Goal: Task Accomplishment & Management: Use online tool/utility

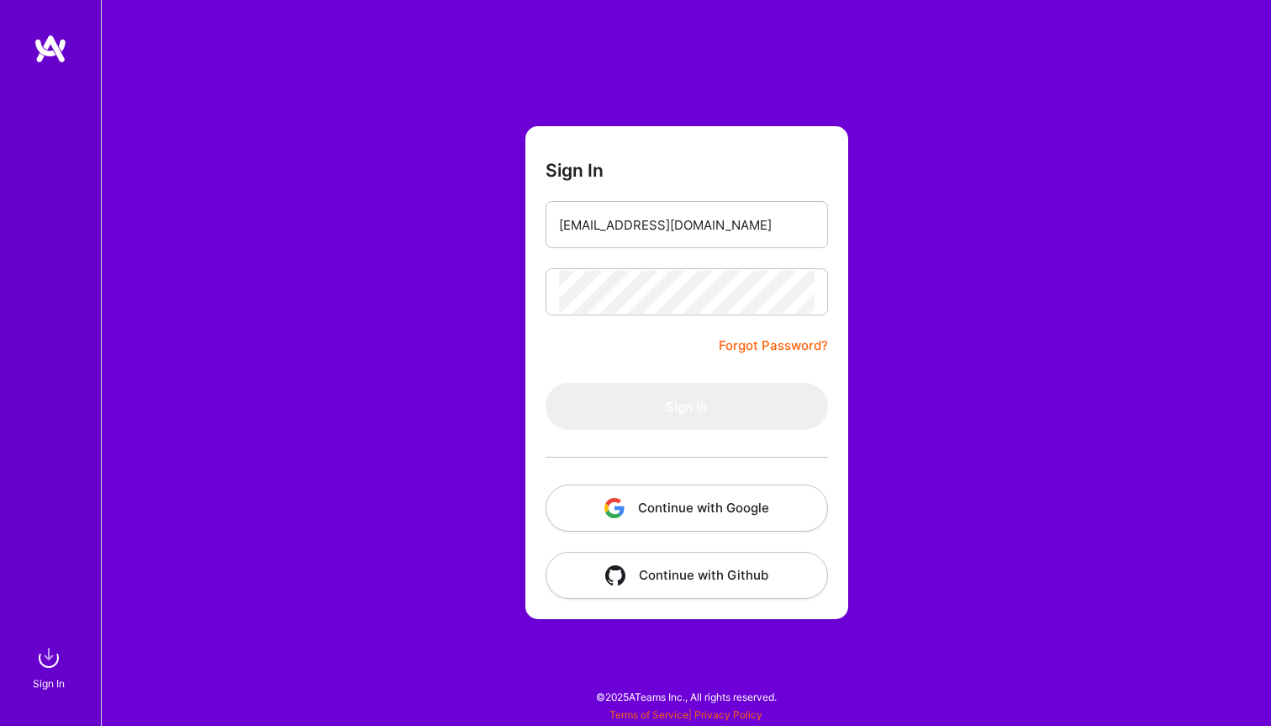
click at [607, 378] on form "Sign In [EMAIL_ADDRESS][DOMAIN_NAME] Forgot Password? Sign In Continue with Goo…" at bounding box center [687, 372] width 323 height 493
click at [693, 516] on button "Continue with Google" at bounding box center [687, 507] width 283 height 47
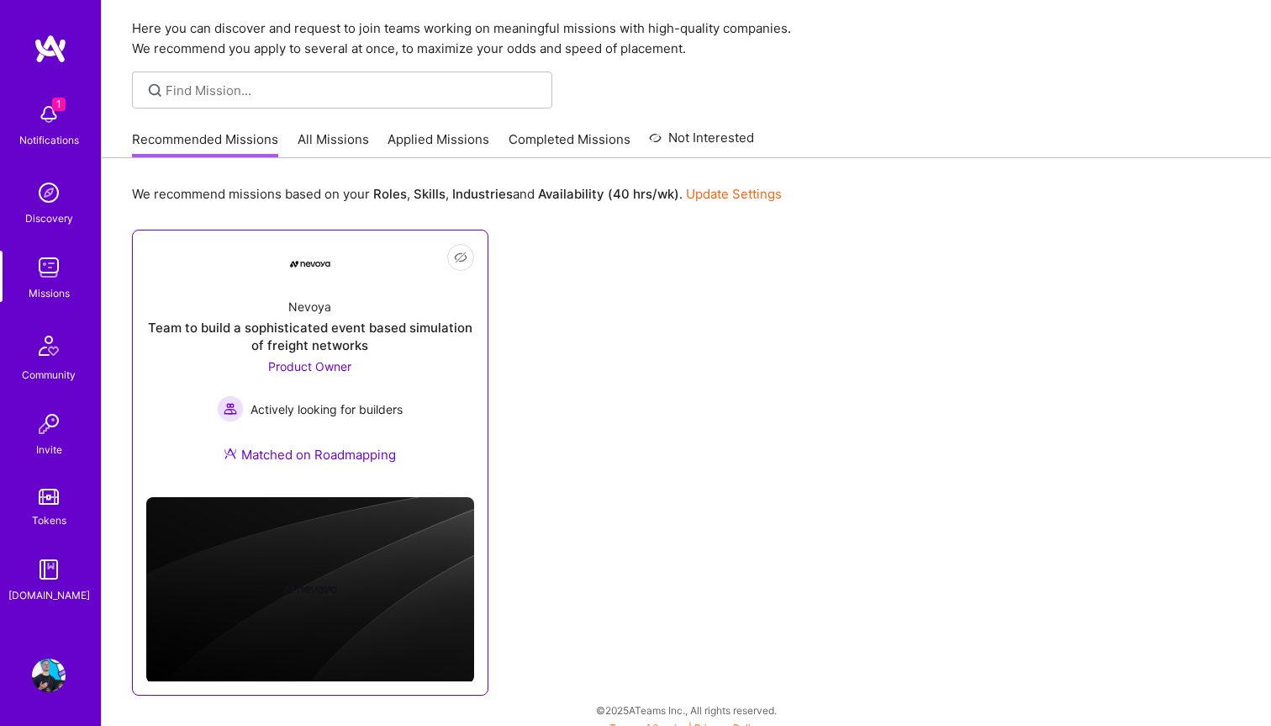
scroll to position [66, 0]
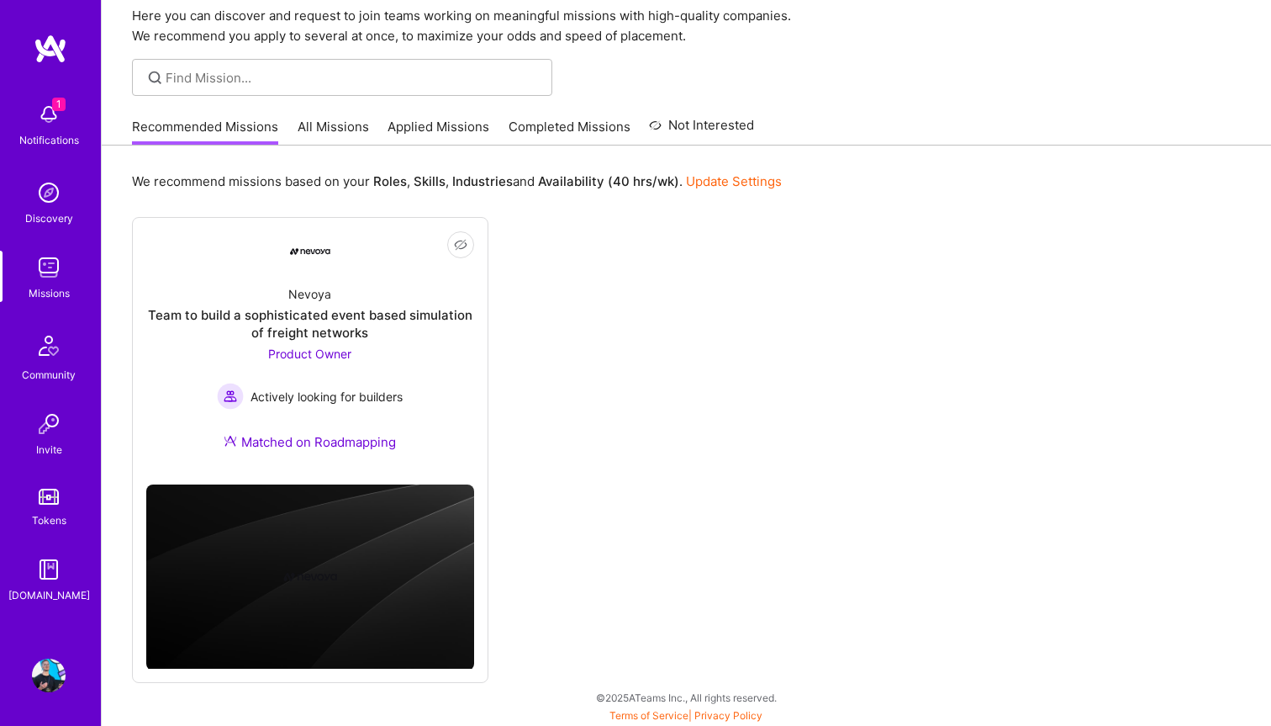
click at [320, 127] on link "All Missions" at bounding box center [333, 132] width 71 height 28
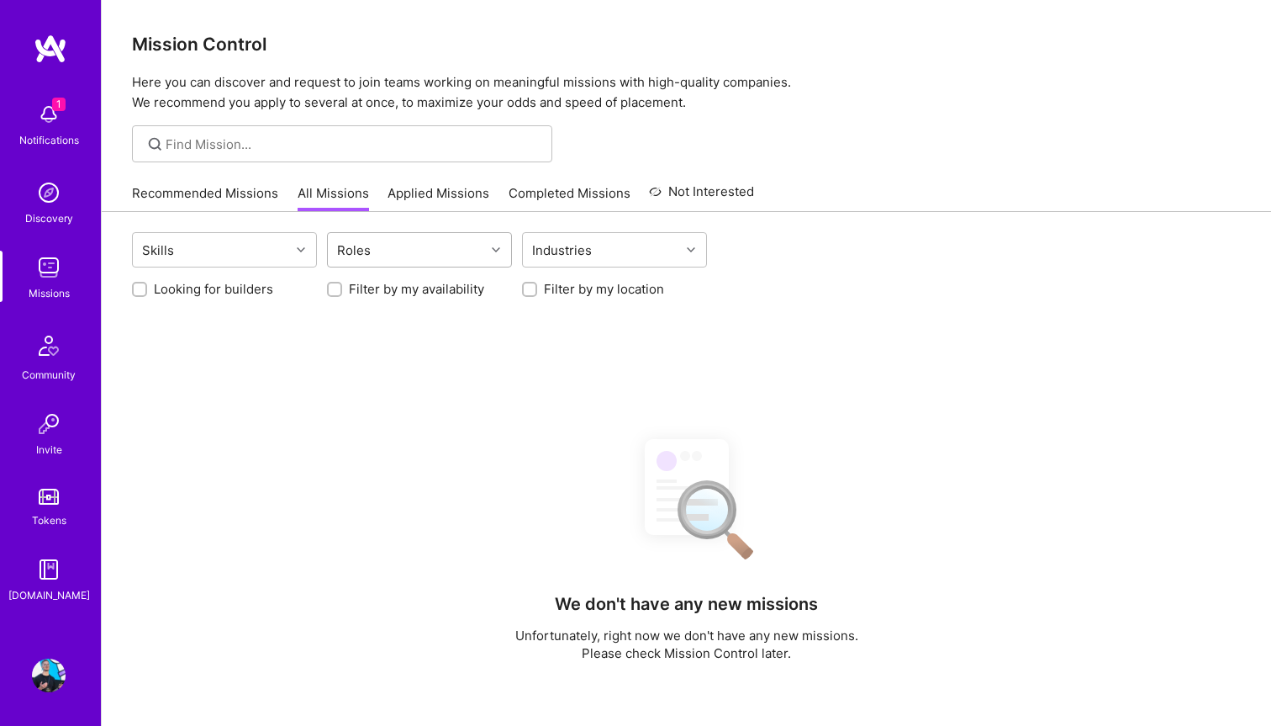
click at [350, 240] on div "Roles" at bounding box center [354, 250] width 42 height 24
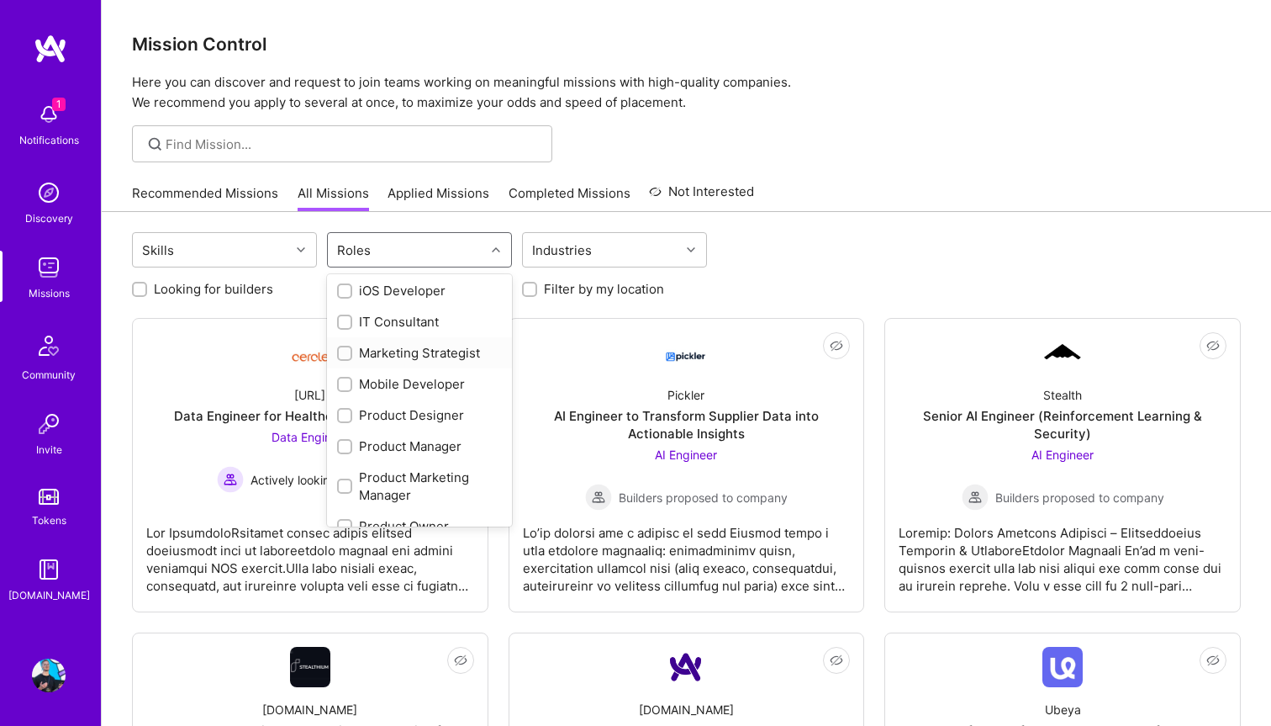
scroll to position [528, 0]
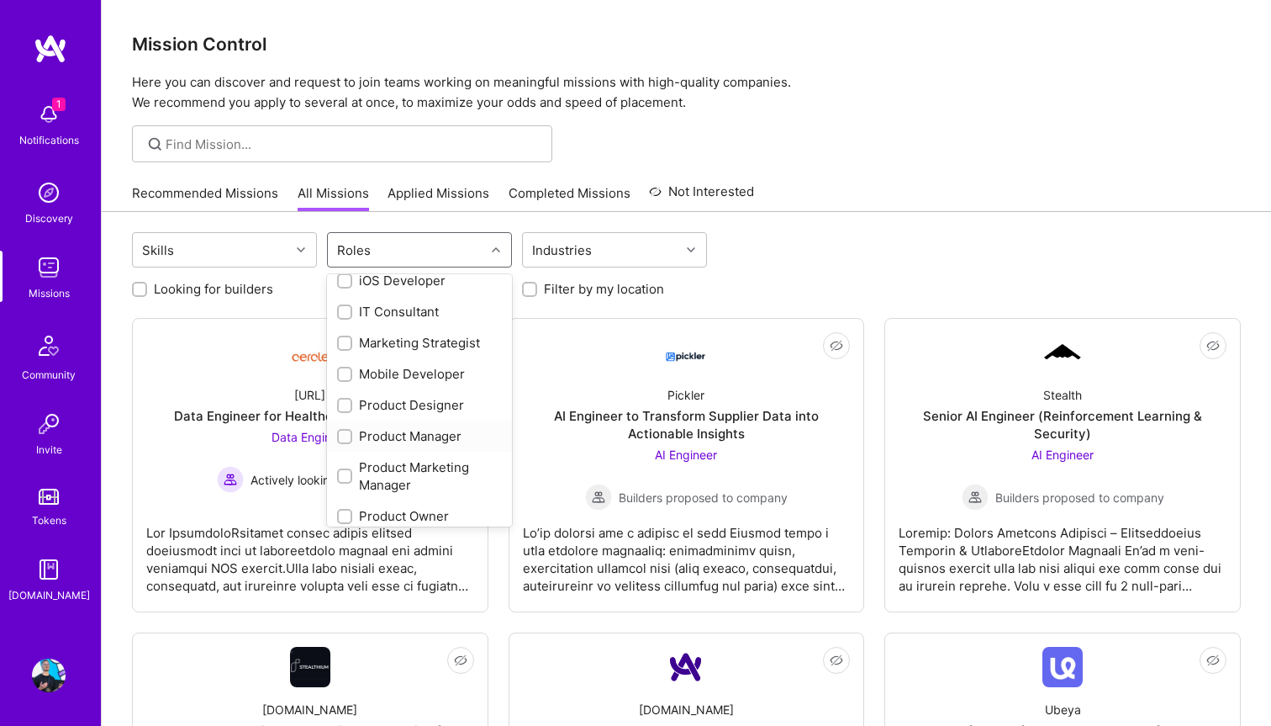
click at [417, 442] on div "Product Manager" at bounding box center [419, 436] width 165 height 18
checkbox input "true"
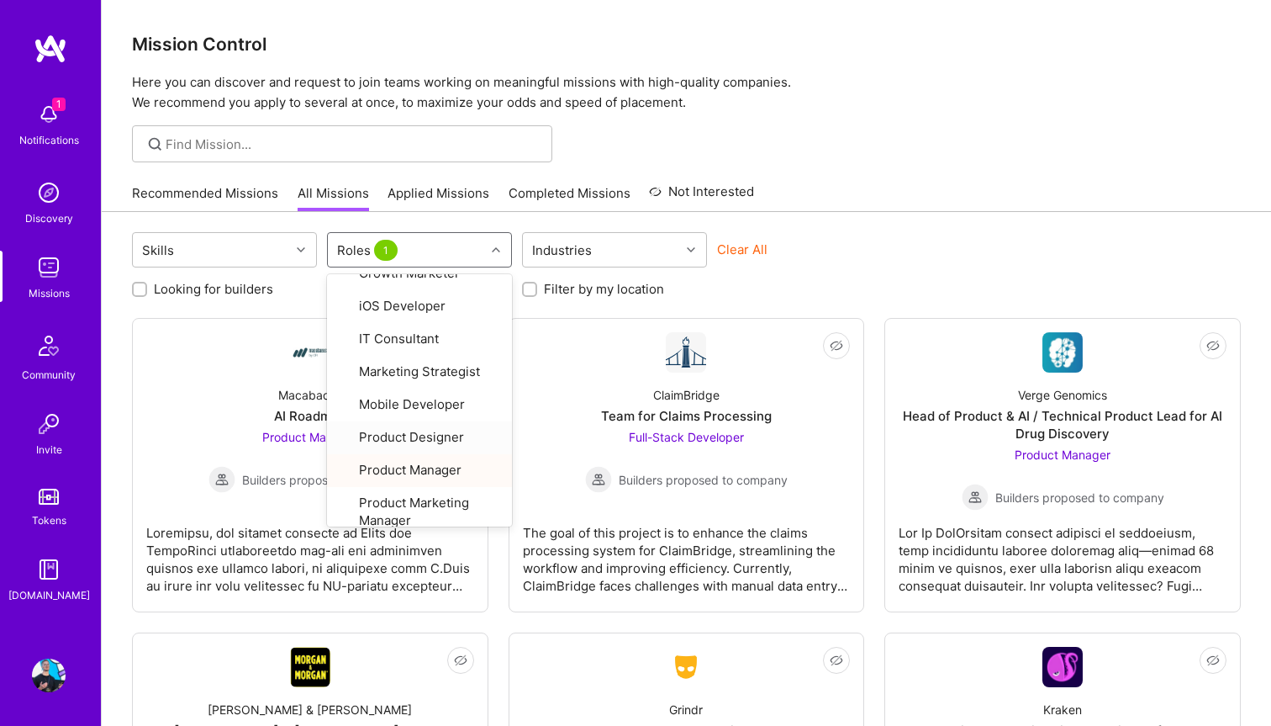
click at [942, 223] on div "Skills option Product Manager, selected. option Product Designer focused, 21 of…" at bounding box center [687, 738] width 1170 height 1052
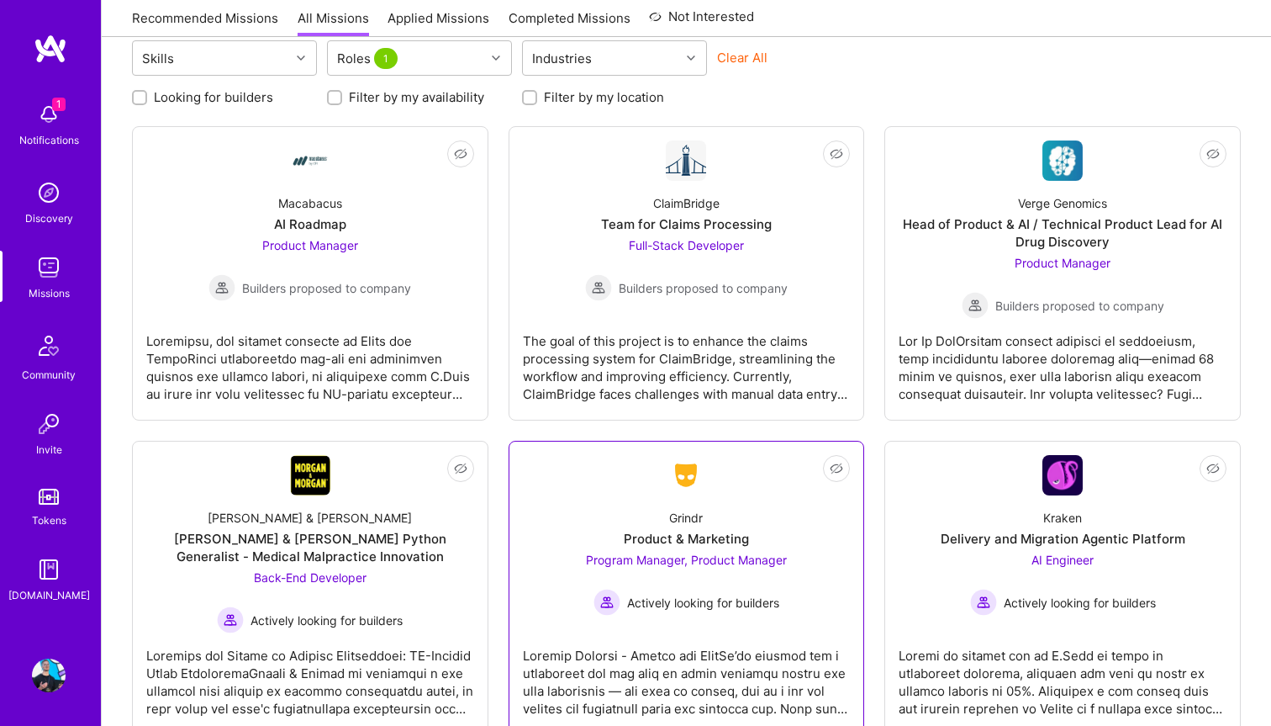
scroll to position [203, 0]
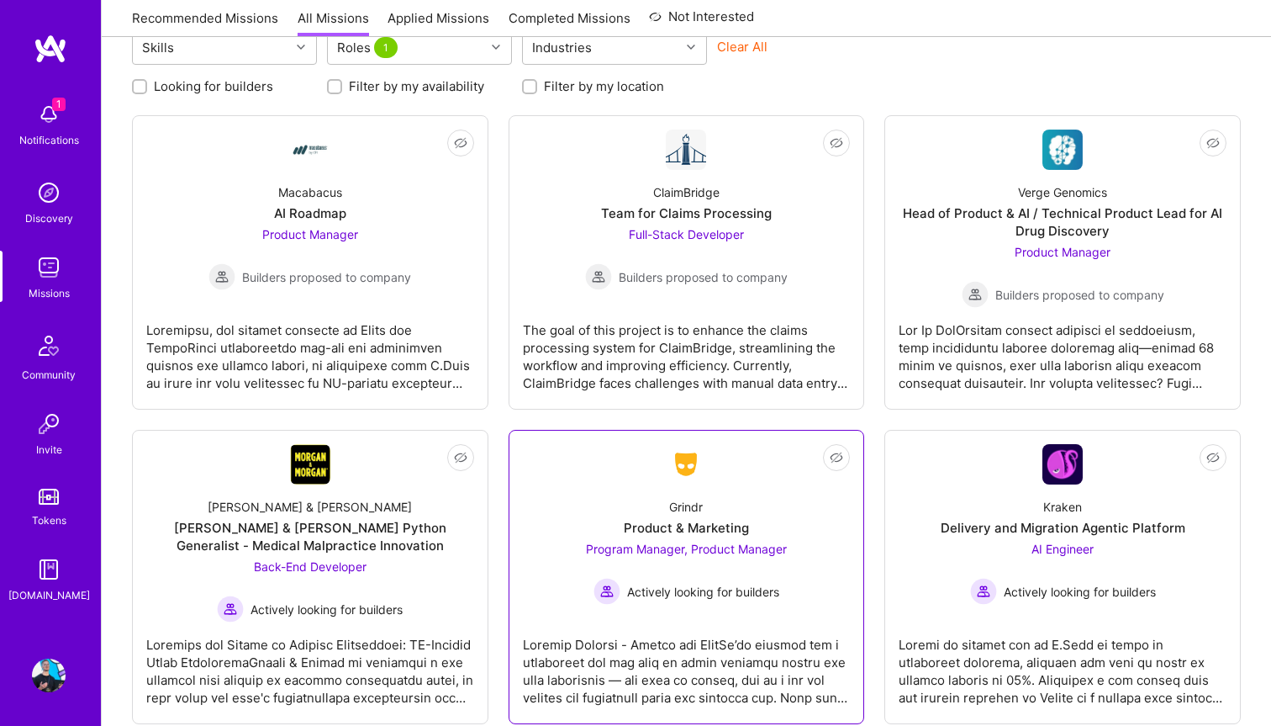
click at [698, 627] on div at bounding box center [687, 664] width 328 height 84
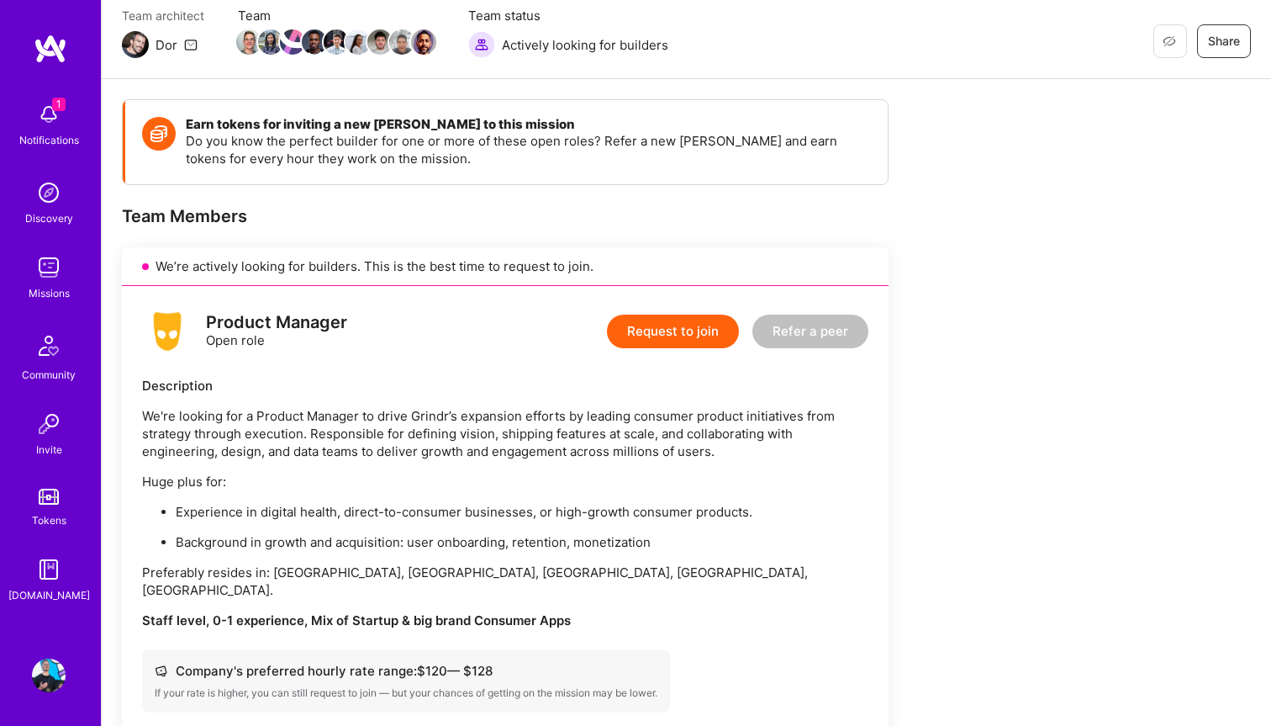
scroll to position [151, 0]
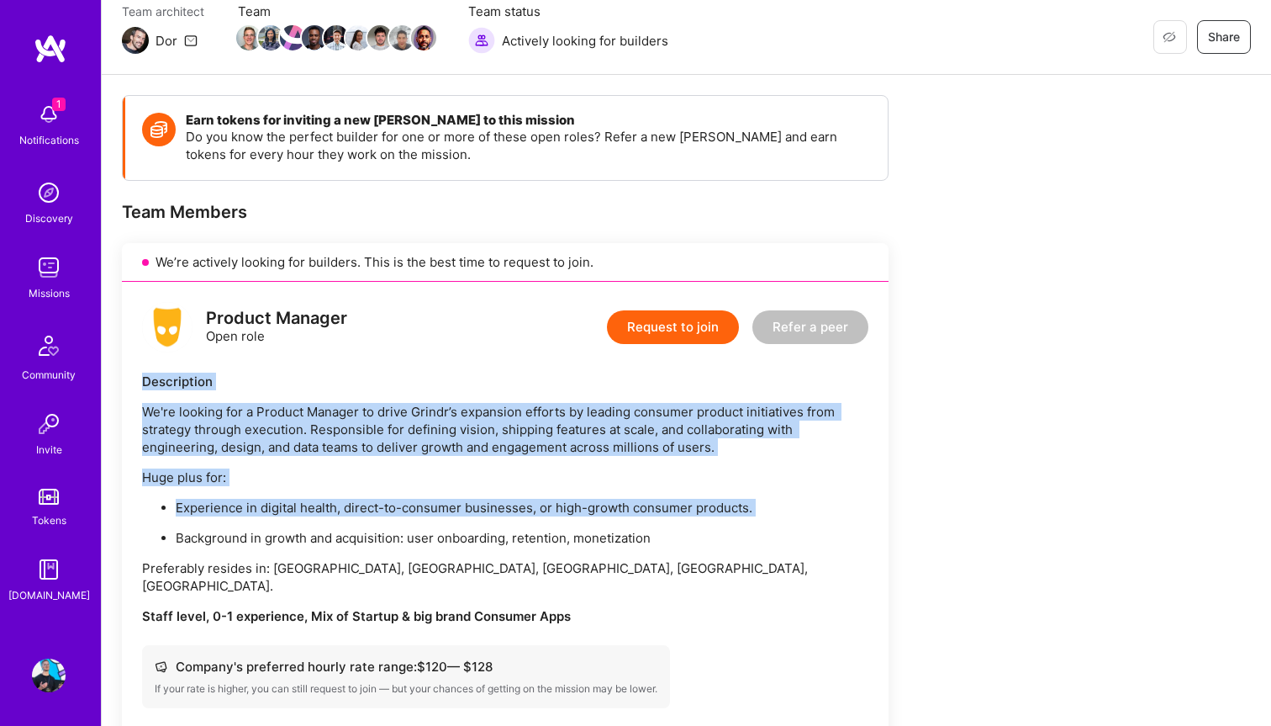
drag, startPoint x: 145, startPoint y: 381, endPoint x: 777, endPoint y: 528, distance: 649.2
click at [777, 528] on div "Description We're looking for a Product Manager to drive Grindr’s expansion eff…" at bounding box center [505, 499] width 727 height 252
copy div "Description We're looking for a Product Manager to drive Grindr’s expansion eff…"
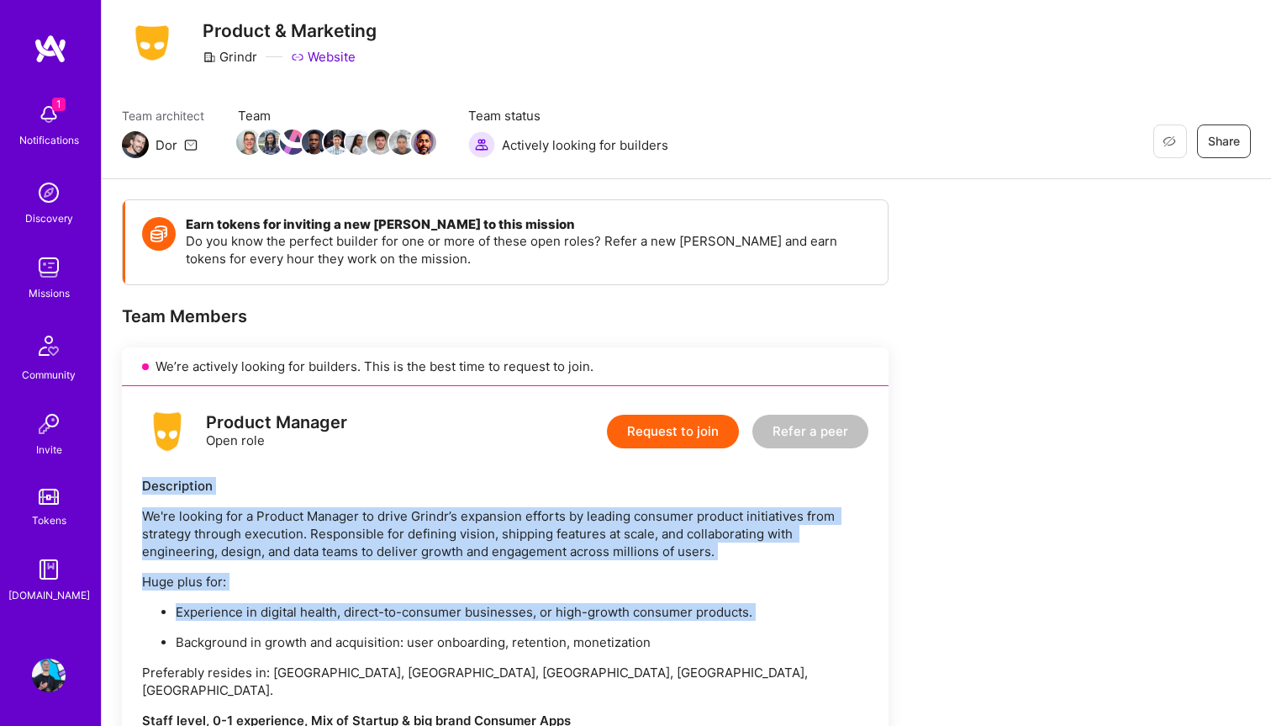
scroll to position [0, 0]
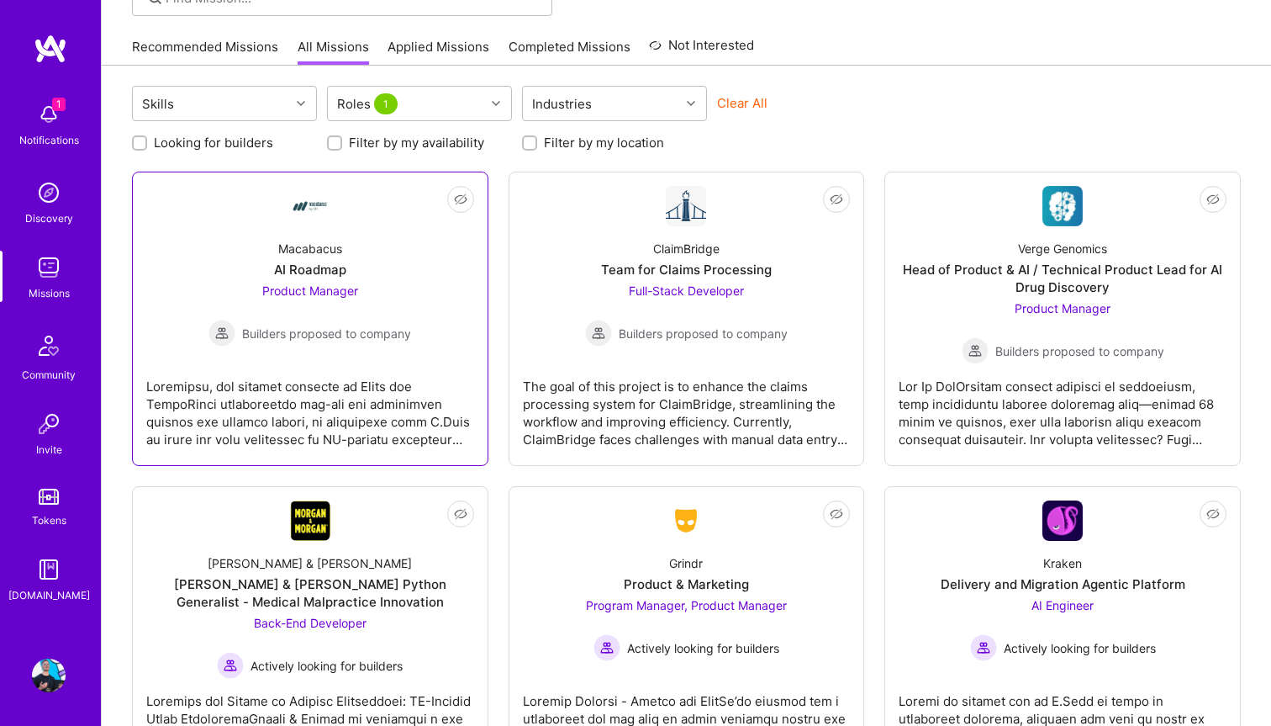
scroll to position [140, 0]
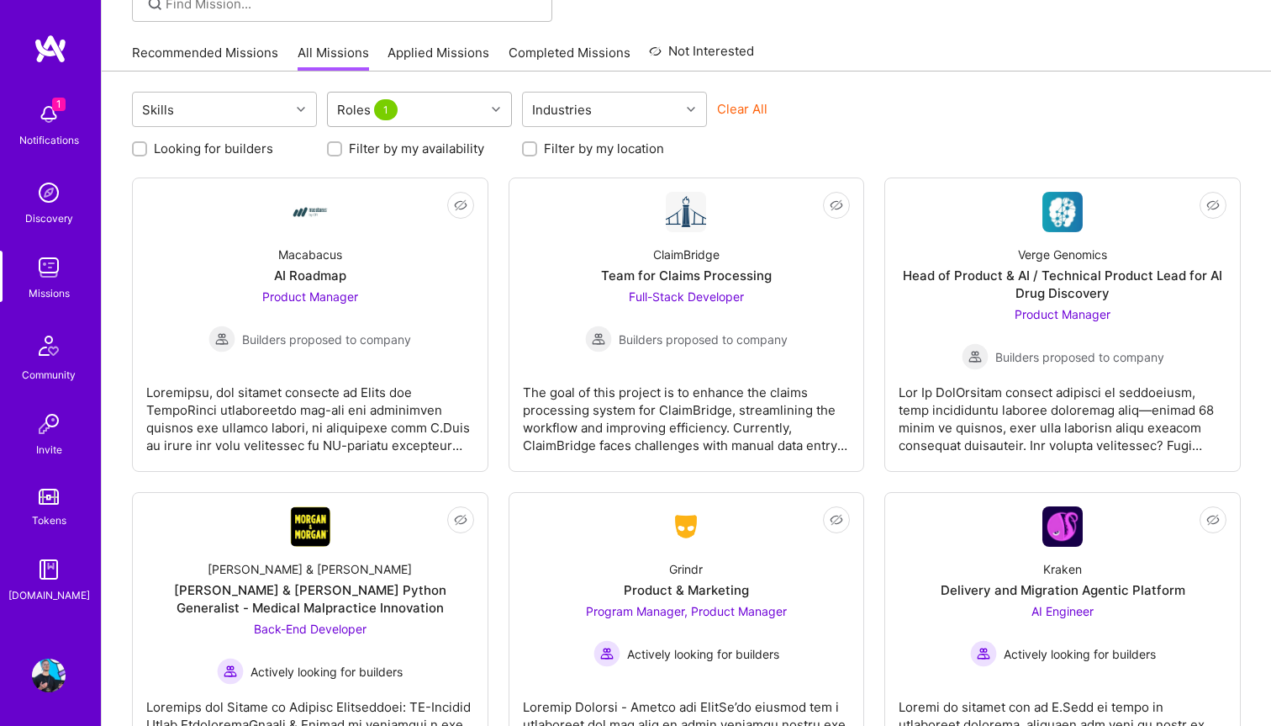
click at [504, 113] on div at bounding box center [498, 109] width 26 height 22
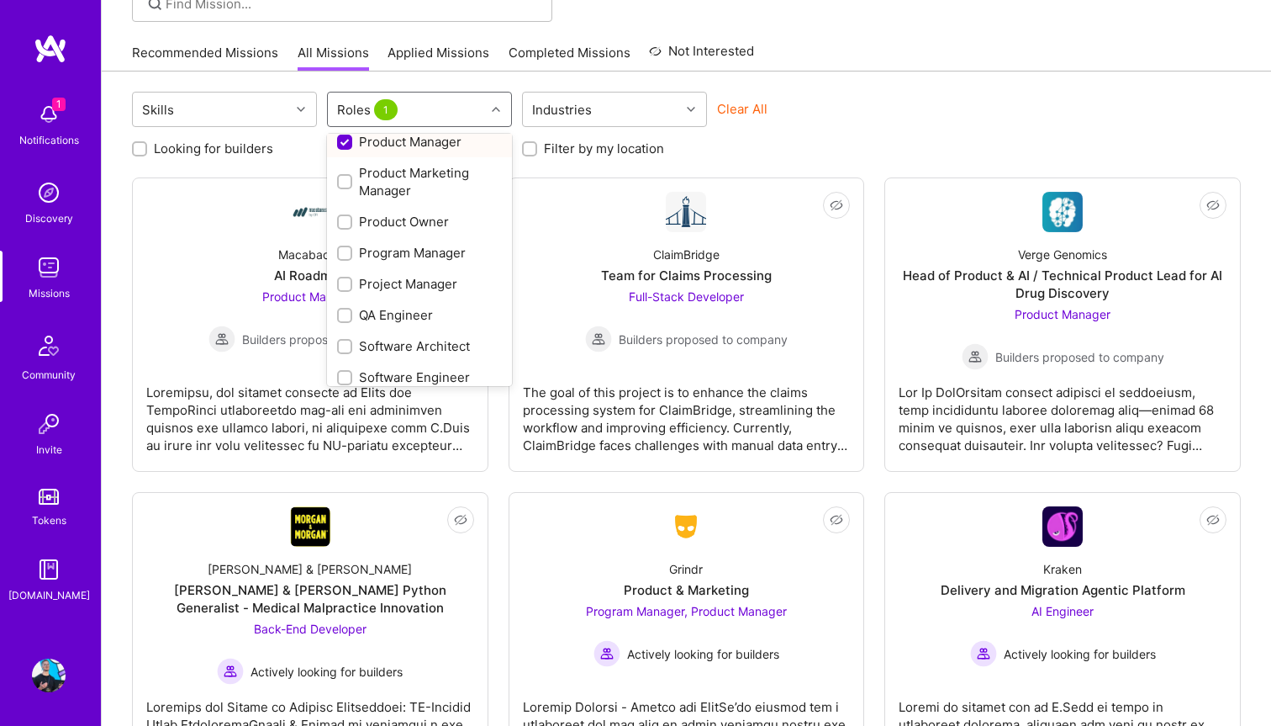
scroll to position [673, 0]
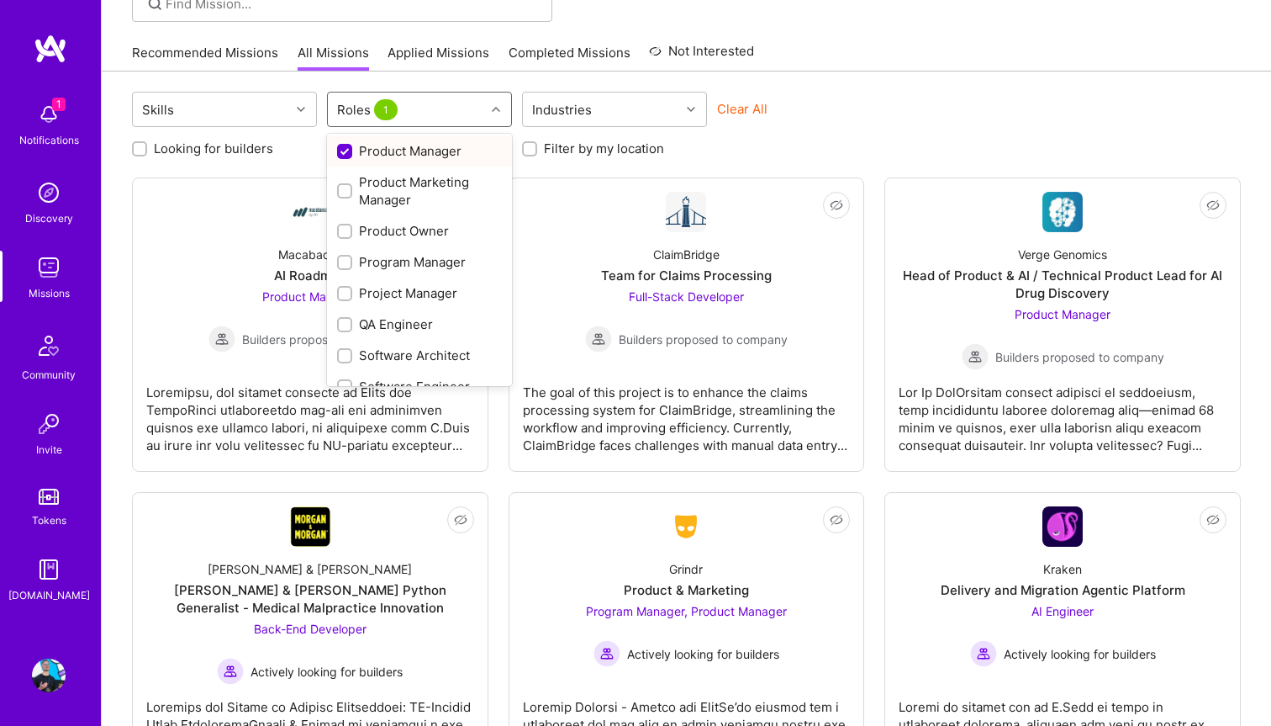
click at [352, 150] on div "Product Manager" at bounding box center [419, 151] width 165 height 18
checkbox input "false"
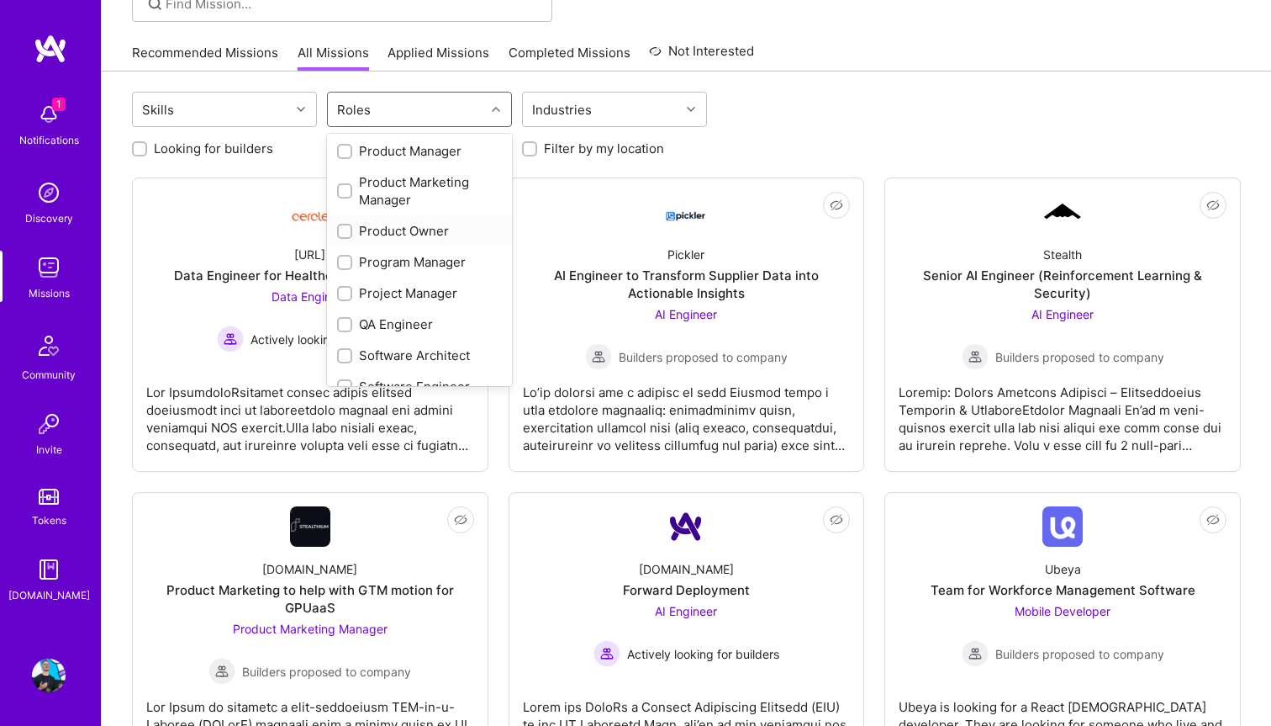
click at [346, 231] on input "checkbox" at bounding box center [347, 232] width 12 height 12
checkbox input "true"
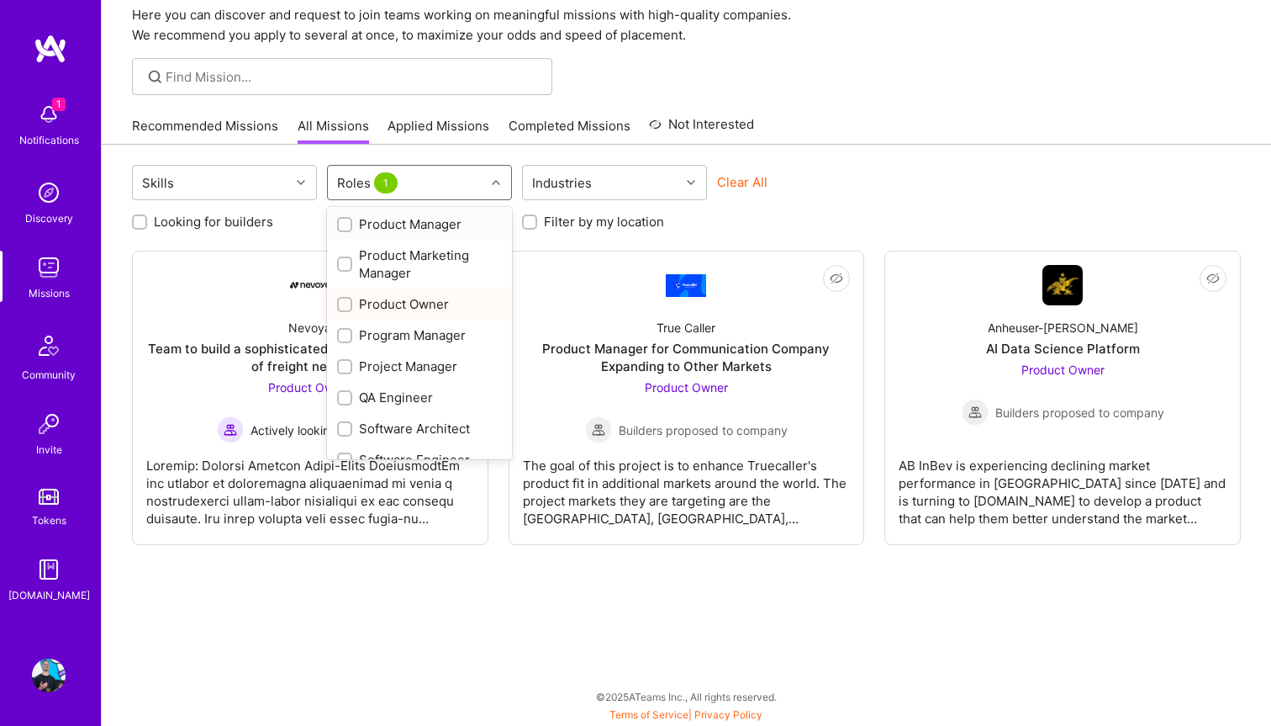
scroll to position [66, 0]
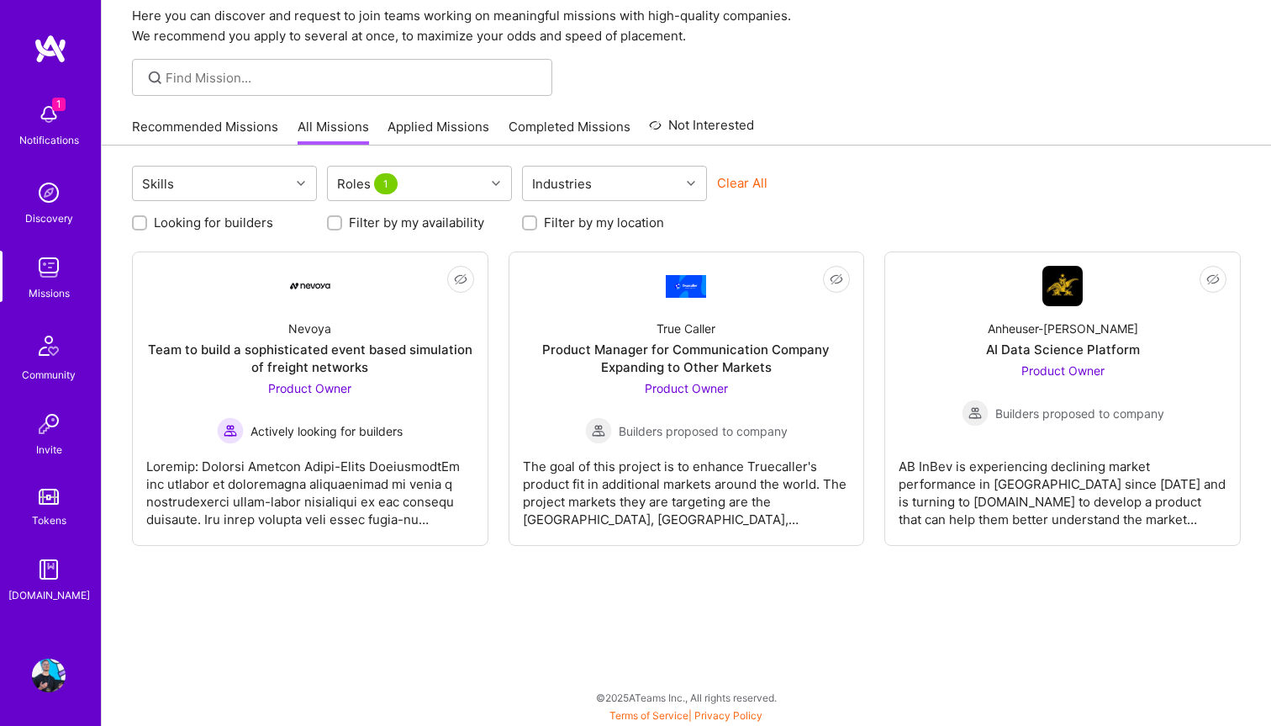
click at [908, 182] on div "Skills Roles 1 Industries Clear All" at bounding box center [686, 186] width 1109 height 40
click at [688, 369] on div "Product Manager for Communication Company Expanding to Other Markets" at bounding box center [687, 358] width 328 height 35
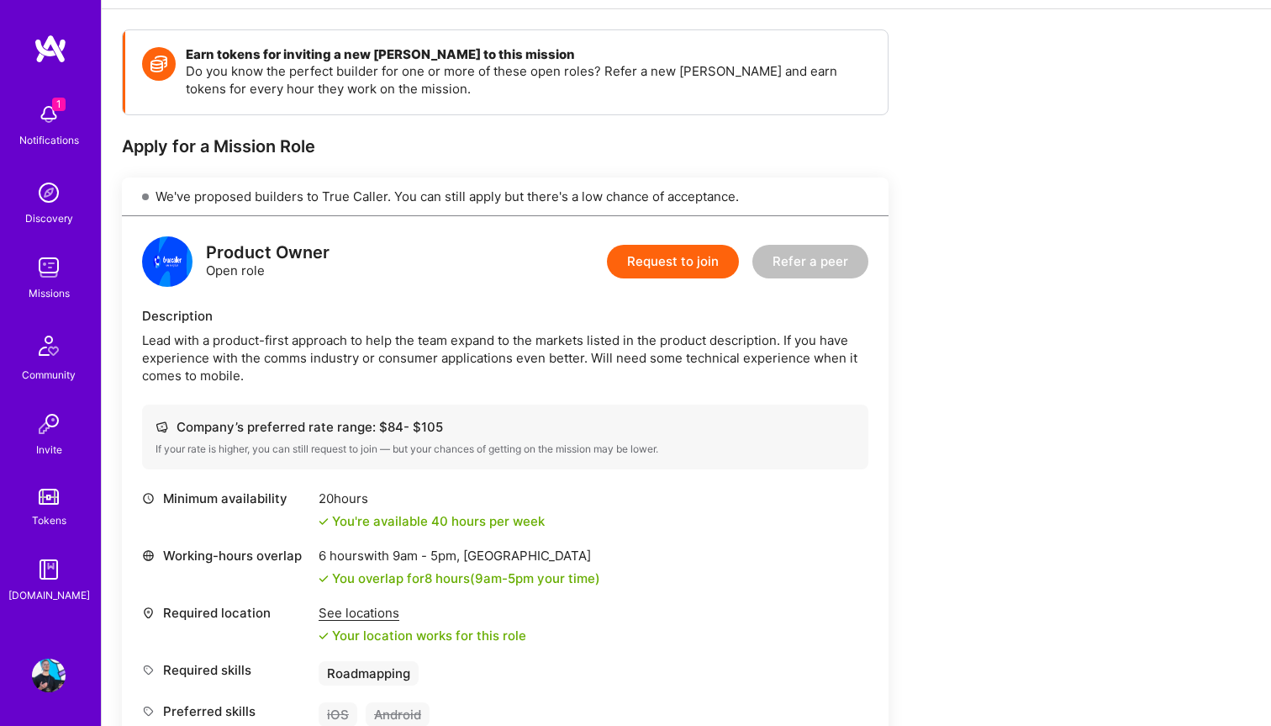
scroll to position [218, 0]
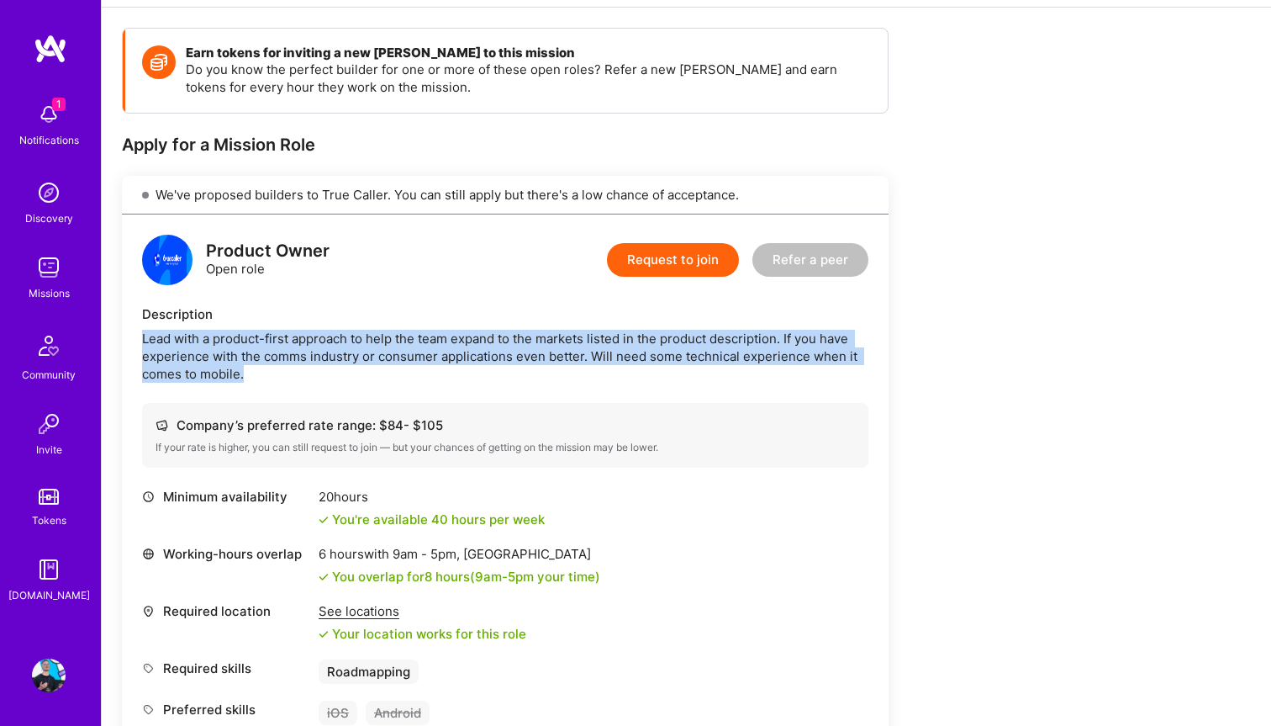
drag, startPoint x: 141, startPoint y: 339, endPoint x: 280, endPoint y: 401, distance: 152.1
click at [278, 401] on div "Product Owner Open role Request to join Refer a peer Description Lead with a pr…" at bounding box center [505, 490] width 767 height 553
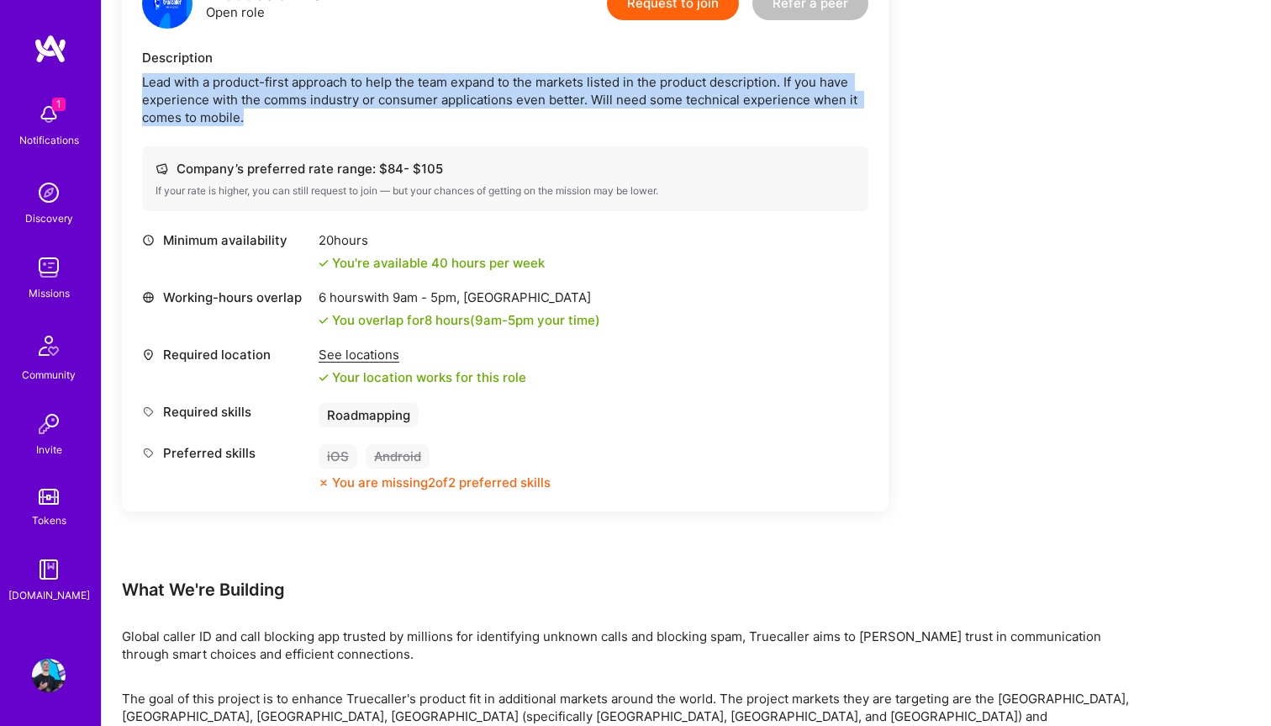
scroll to position [631, 0]
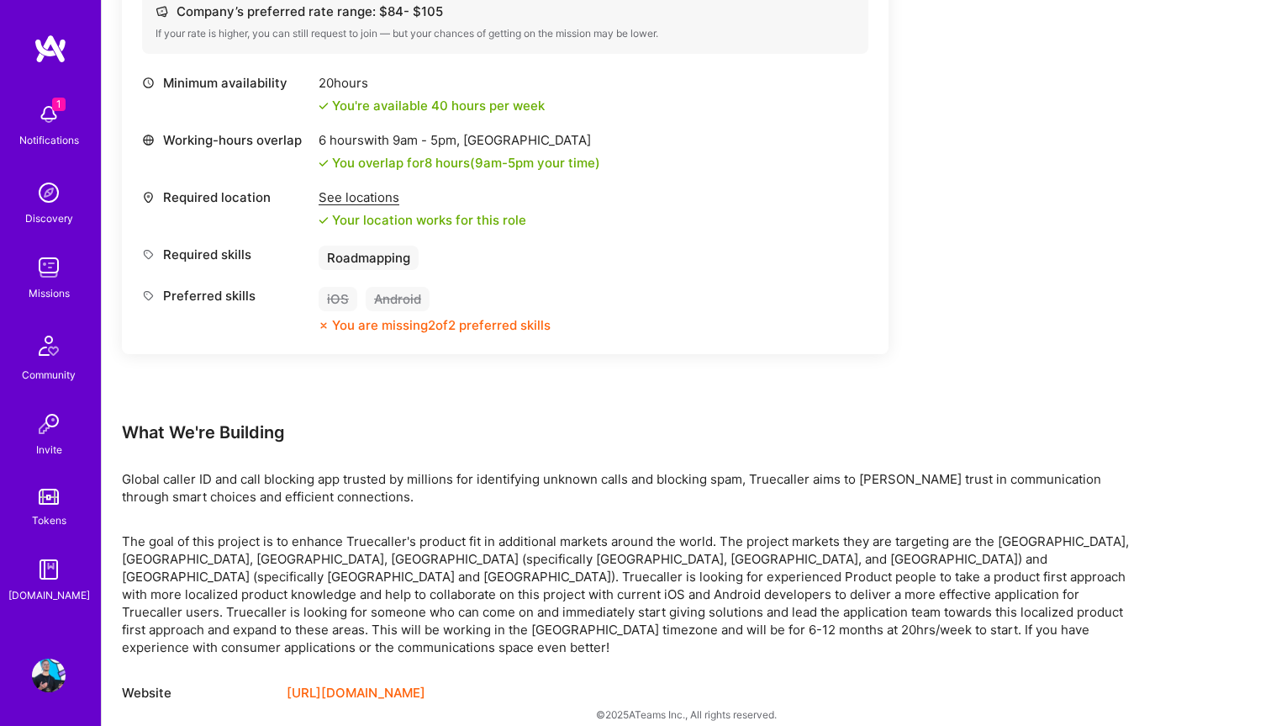
click at [90, 500] on link "Tokens" at bounding box center [49, 505] width 104 height 47
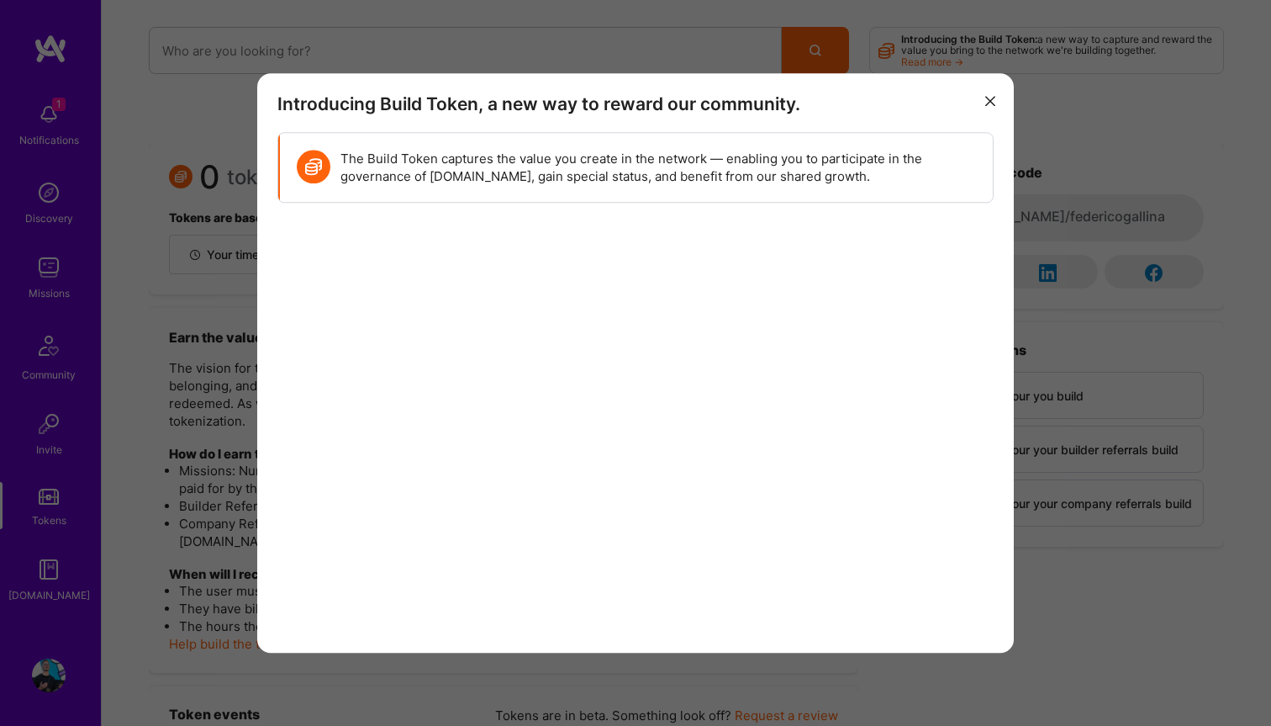
click at [989, 89] on button "modal" at bounding box center [990, 101] width 20 height 28
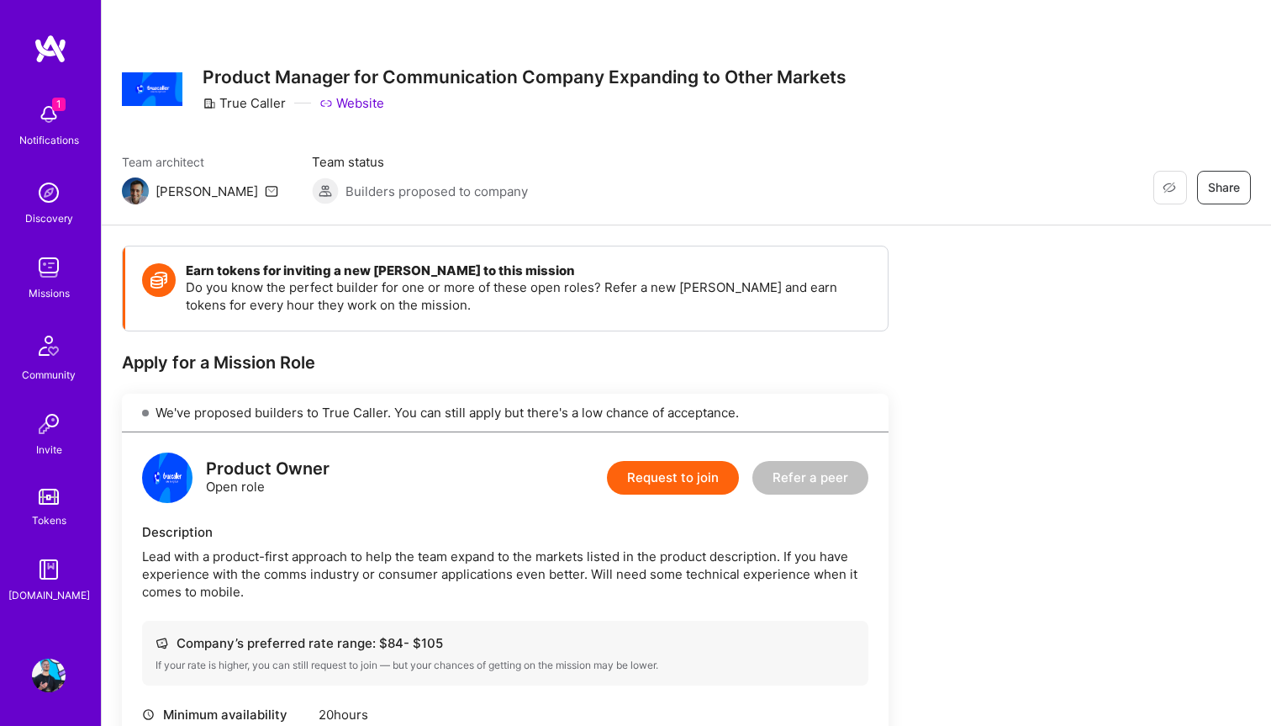
scroll to position [631, 0]
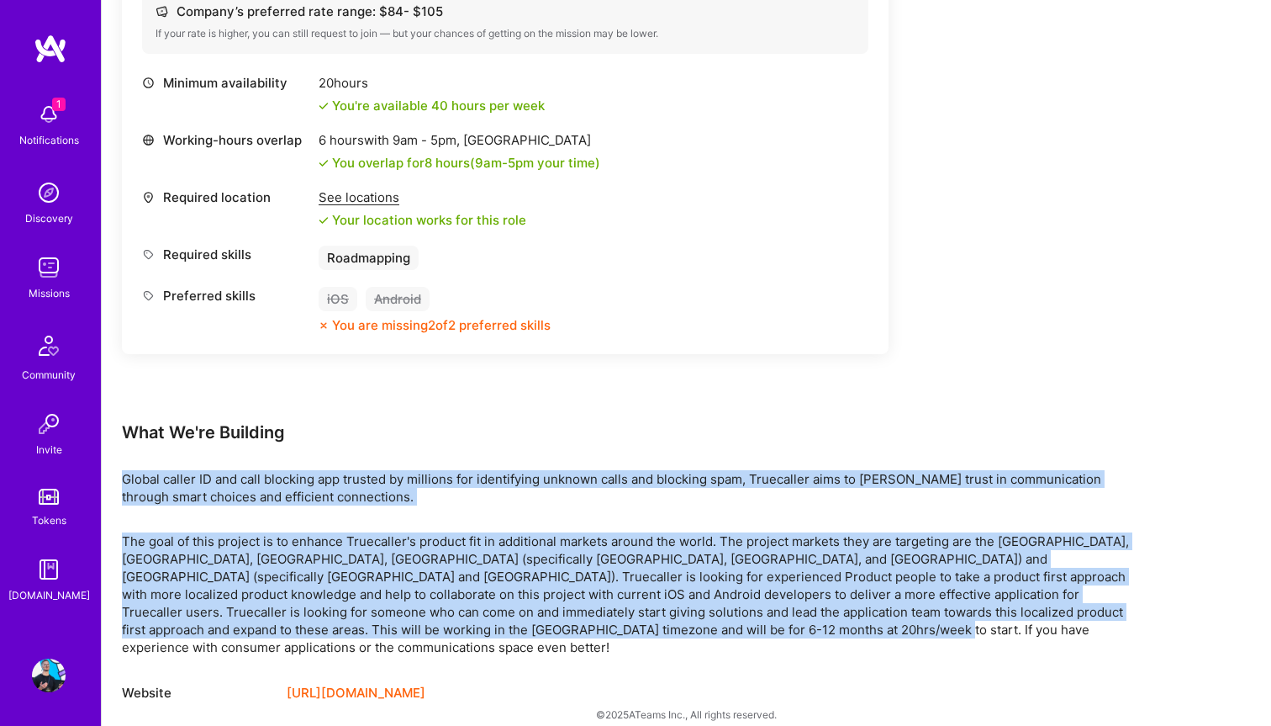
drag, startPoint x: 124, startPoint y: 476, endPoint x: 865, endPoint y: 634, distance: 758.3
click at [865, 634] on div "Earn tokens for inviting a new [PERSON_NAME] to this mission Do you know the pe…" at bounding box center [626, 158] width 1009 height 1089
copy div "Global caller ID and call blocking app trusted by millions for identifying unkn…"
